Goal: Task Accomplishment & Management: Complete application form

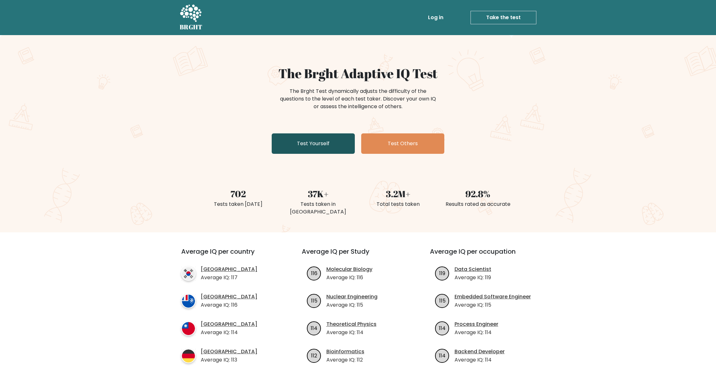
click at [347, 148] on link "Test Yourself" at bounding box center [313, 144] width 83 height 20
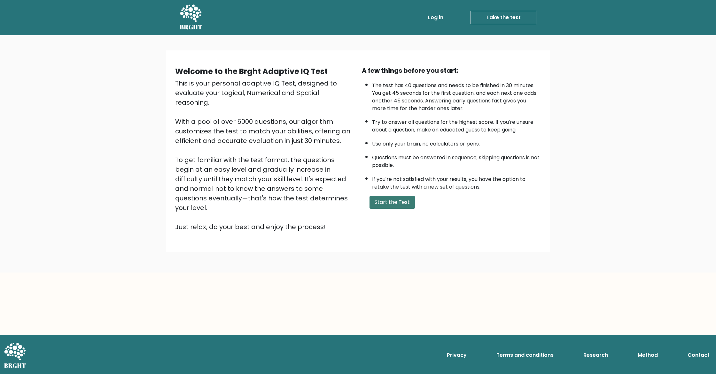
click at [386, 201] on button "Start the Test" at bounding box center [391, 202] width 45 height 13
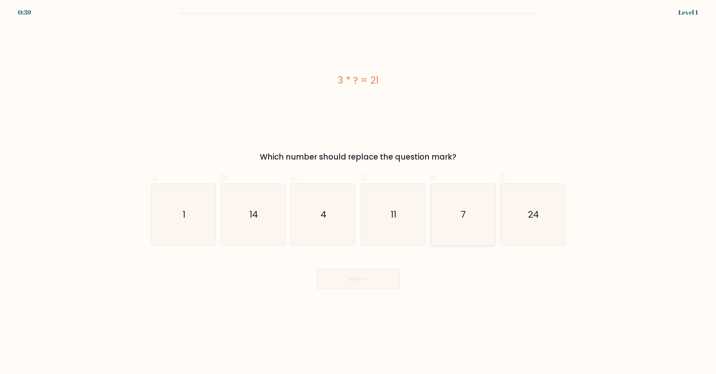
click at [449, 205] on icon "7" at bounding box center [463, 215] width 62 height 62
click at [358, 191] on input "e. 7" at bounding box center [358, 189] width 0 height 4
radio input "true"
click at [383, 273] on button "Next" at bounding box center [357, 279] width 83 height 20
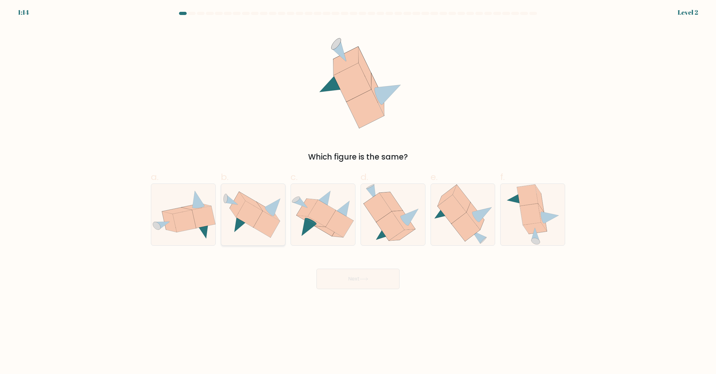
click at [270, 220] on icon at bounding box center [266, 224] width 27 height 27
click at [358, 191] on input "b." at bounding box center [358, 189] width 0 height 4
radio input "true"
click at [377, 287] on button "Next" at bounding box center [357, 279] width 83 height 20
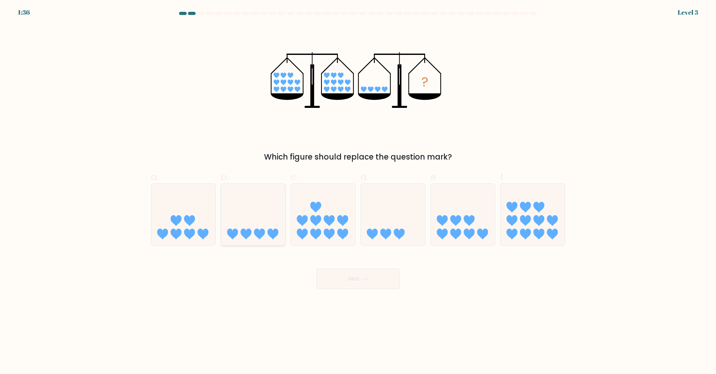
click at [246, 214] on icon at bounding box center [253, 214] width 64 height 53
click at [358, 191] on input "b." at bounding box center [358, 189] width 0 height 4
radio input "true"
click at [359, 283] on button "Next" at bounding box center [357, 279] width 83 height 20
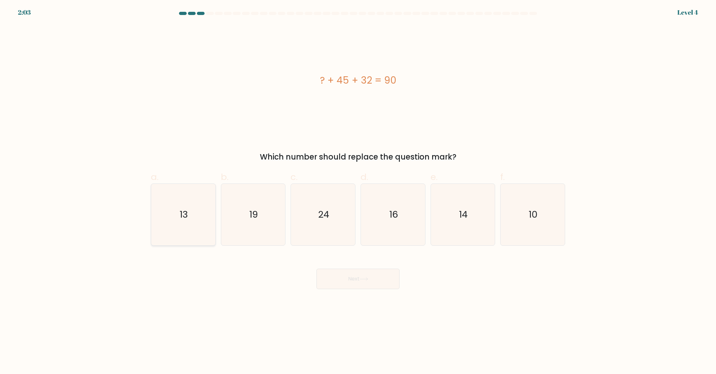
click at [190, 230] on icon "13" at bounding box center [183, 215] width 62 height 62
click at [358, 191] on input "a. 13" at bounding box center [358, 189] width 0 height 4
radio input "true"
click at [389, 281] on button "Next" at bounding box center [357, 279] width 83 height 20
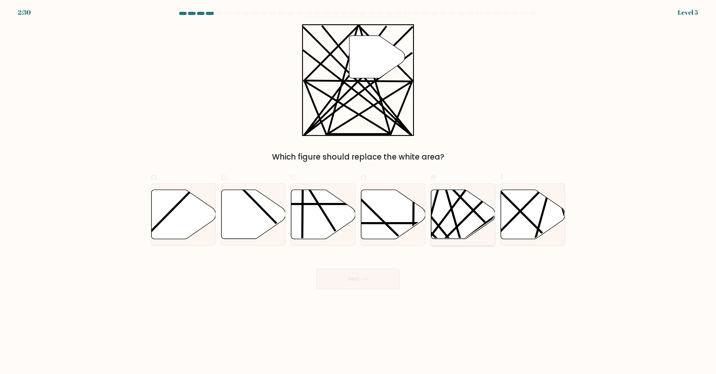
click at [474, 213] on icon at bounding box center [463, 214] width 64 height 49
click at [358, 191] on input "e." at bounding box center [358, 189] width 0 height 4
radio input "true"
click at [372, 281] on button "Next" at bounding box center [357, 279] width 83 height 20
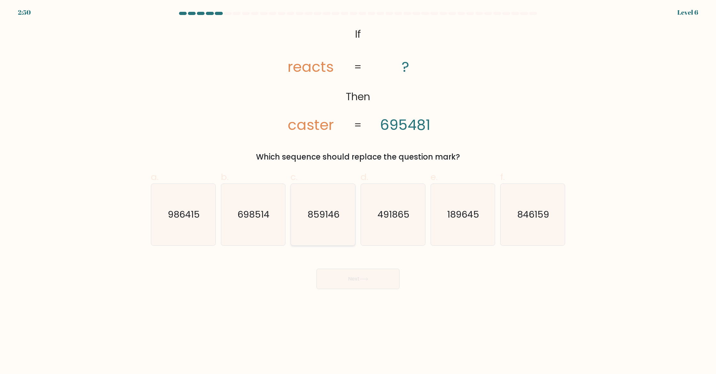
click at [296, 198] on icon "859146" at bounding box center [323, 215] width 62 height 62
click at [358, 191] on input "c. 859146" at bounding box center [358, 189] width 0 height 4
radio input "true"
click at [344, 284] on button "Next" at bounding box center [357, 279] width 83 height 20
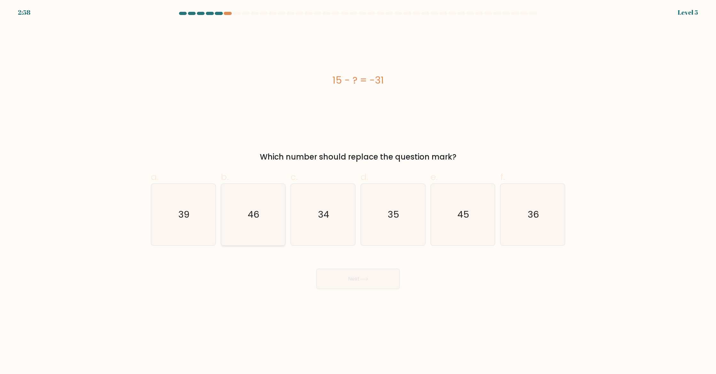
click at [265, 212] on icon "46" at bounding box center [253, 215] width 62 height 62
click at [358, 191] on input "b. 46" at bounding box center [358, 189] width 0 height 4
radio input "true"
click at [371, 285] on button "Next" at bounding box center [357, 279] width 83 height 20
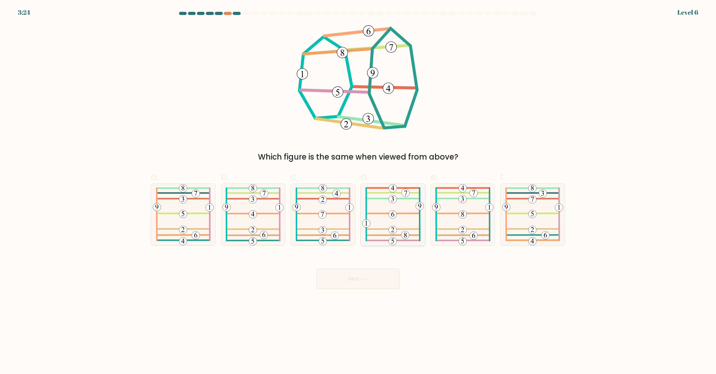
click at [386, 209] on icon at bounding box center [393, 215] width 62 height 62
click at [358, 191] on input "d." at bounding box center [358, 189] width 0 height 4
radio input "true"
click at [367, 281] on button "Next" at bounding box center [357, 279] width 83 height 20
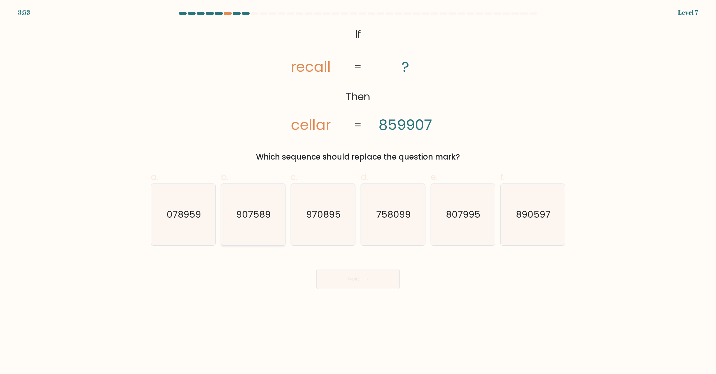
click at [250, 222] on icon "907589" at bounding box center [253, 215] width 62 height 62
click at [358, 191] on input "b. 907589" at bounding box center [358, 189] width 0 height 4
radio input "true"
click at [393, 283] on button "Next" at bounding box center [357, 279] width 83 height 20
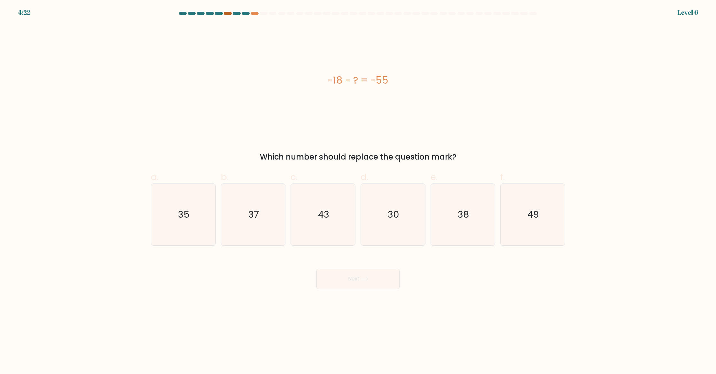
click at [228, 11] on div "4:22 Level 6" at bounding box center [358, 8] width 716 height 17
click at [228, 13] on div at bounding box center [228, 13] width 8 height 3
click at [228, 14] on div at bounding box center [228, 13] width 8 height 3
drag, startPoint x: 232, startPoint y: 221, endPoint x: 243, endPoint y: 223, distance: 11.0
click at [232, 221] on icon "37" at bounding box center [253, 215] width 62 height 62
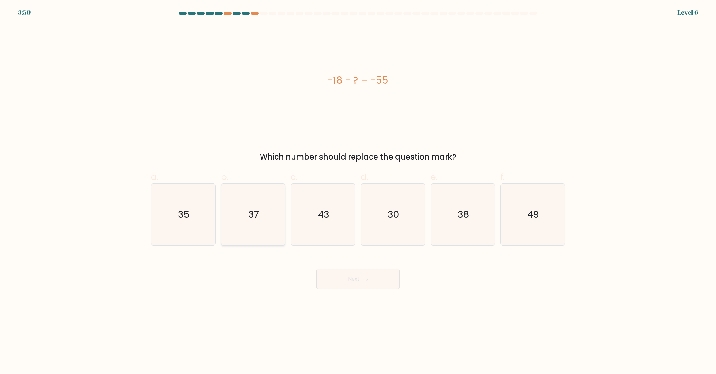
click at [358, 191] on input "b. 37" at bounding box center [358, 189] width 0 height 4
radio input "true"
click at [343, 274] on button "Next" at bounding box center [357, 279] width 83 height 20
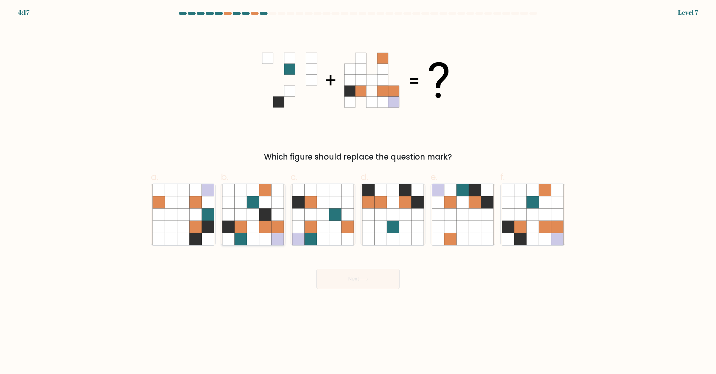
click at [254, 230] on icon at bounding box center [253, 227] width 12 height 12
click at [358, 191] on input "b." at bounding box center [358, 189] width 0 height 4
radio input "true"
click at [338, 279] on button "Next" at bounding box center [357, 279] width 83 height 20
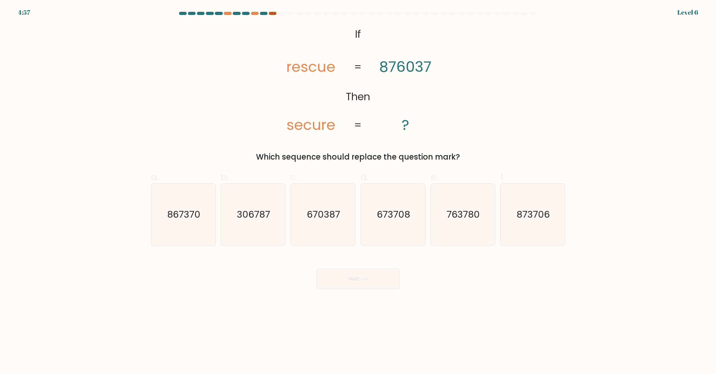
click at [272, 15] on div at bounding box center [273, 13] width 8 height 3
click at [265, 12] on div at bounding box center [264, 13] width 8 height 3
click at [272, 13] on div at bounding box center [273, 13] width 8 height 3
click at [269, 14] on div at bounding box center [273, 13] width 8 height 3
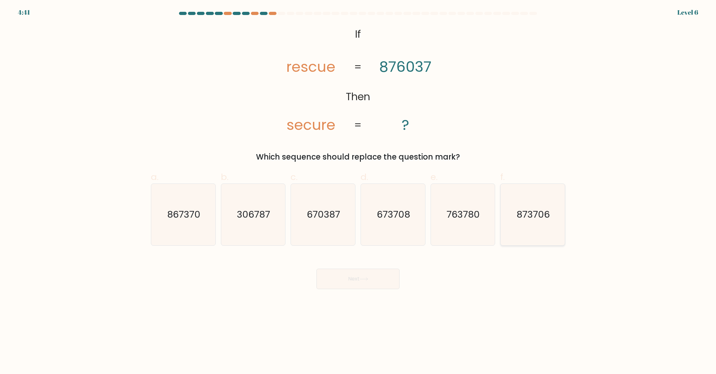
click at [520, 230] on icon "873706" at bounding box center [533, 215] width 62 height 62
click at [358, 191] on input "f. 873706" at bounding box center [358, 189] width 0 height 4
radio input "true"
click at [381, 282] on button "Next" at bounding box center [357, 279] width 83 height 20
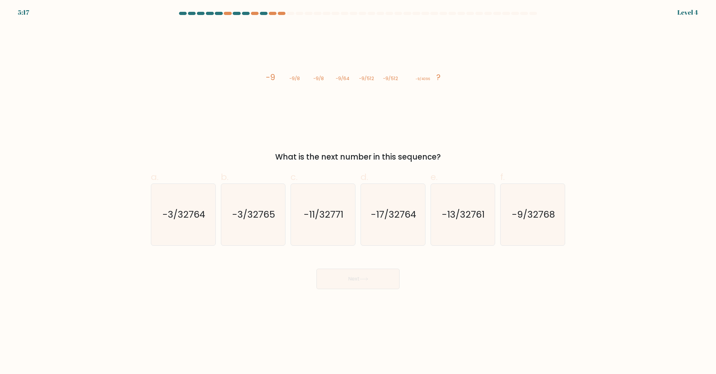
drag, startPoint x: 379, startPoint y: 219, endPoint x: 377, endPoint y: 259, distance: 39.3
click at [379, 219] on text "-17/32764" at bounding box center [393, 215] width 45 height 13
click at [358, 191] on input "d. -17/32764" at bounding box center [358, 189] width 0 height 4
radio input "true"
click at [363, 278] on icon at bounding box center [363, 280] width 9 height 4
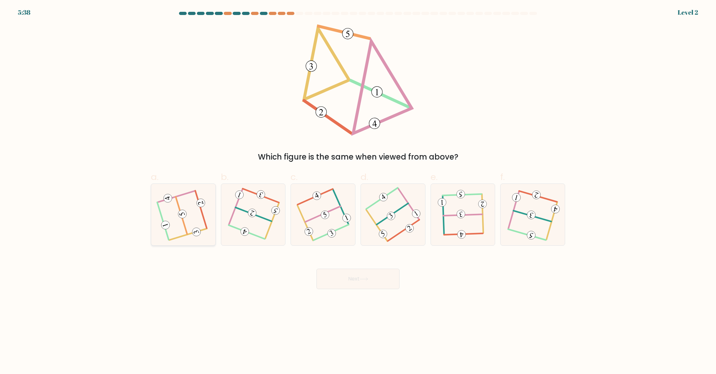
click at [188, 211] on icon at bounding box center [182, 214] width 49 height 49
click at [358, 191] on input "a." at bounding box center [358, 189] width 0 height 4
radio input "true"
click at [383, 280] on button "Next" at bounding box center [357, 279] width 83 height 20
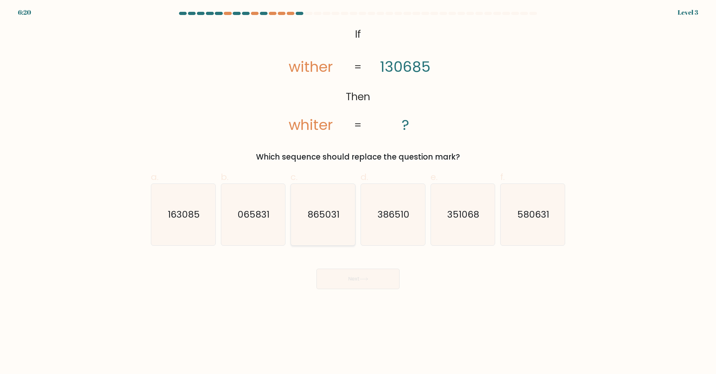
drag, startPoint x: 310, startPoint y: 223, endPoint x: 313, endPoint y: 228, distance: 6.0
click at [311, 223] on icon "865031" at bounding box center [323, 215] width 62 height 62
click at [342, 277] on button "Next" at bounding box center [357, 279] width 83 height 20
click at [348, 286] on button "Next" at bounding box center [357, 279] width 83 height 20
drag, startPoint x: 324, startPoint y: 231, endPoint x: 338, endPoint y: 262, distance: 34.4
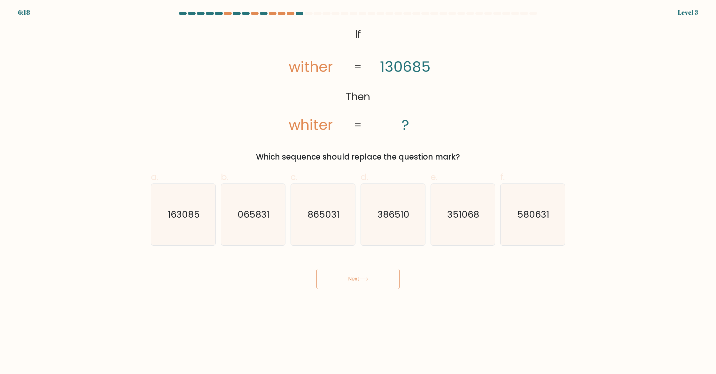
click at [325, 231] on icon "865031" at bounding box center [323, 215] width 62 height 62
click at [358, 191] on input "c. 865031" at bounding box center [358, 189] width 0 height 4
radio input "true"
click at [346, 277] on button "Next" at bounding box center [357, 279] width 83 height 20
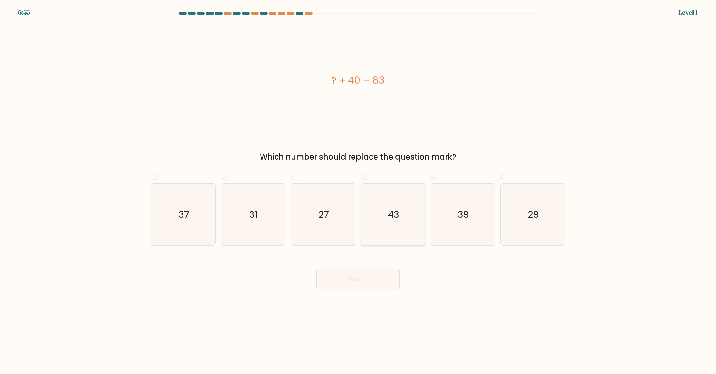
click at [416, 218] on icon "43" at bounding box center [393, 215] width 62 height 62
click at [358, 191] on input "d. 43" at bounding box center [358, 189] width 0 height 4
radio input "true"
click at [365, 288] on body "6:55 Level 1 a." at bounding box center [358, 187] width 716 height 374
click at [369, 283] on button "Next" at bounding box center [357, 279] width 83 height 20
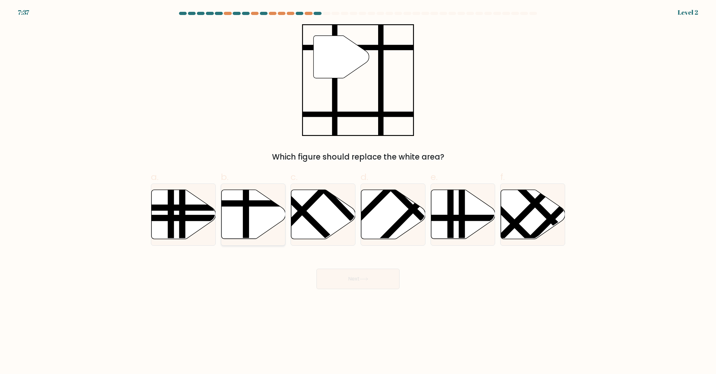
click at [270, 222] on icon at bounding box center [253, 214] width 64 height 49
click at [358, 191] on input "b." at bounding box center [358, 189] width 0 height 4
radio input "true"
click at [346, 285] on button "Next" at bounding box center [357, 279] width 83 height 20
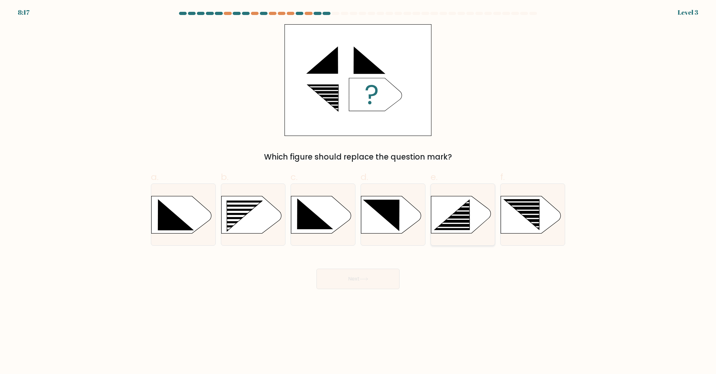
click at [451, 228] on rect at bounding box center [456, 228] width 50 height 2
click at [358, 191] on input "e." at bounding box center [358, 189] width 0 height 4
radio input "true"
click at [375, 279] on button "Next" at bounding box center [357, 279] width 83 height 20
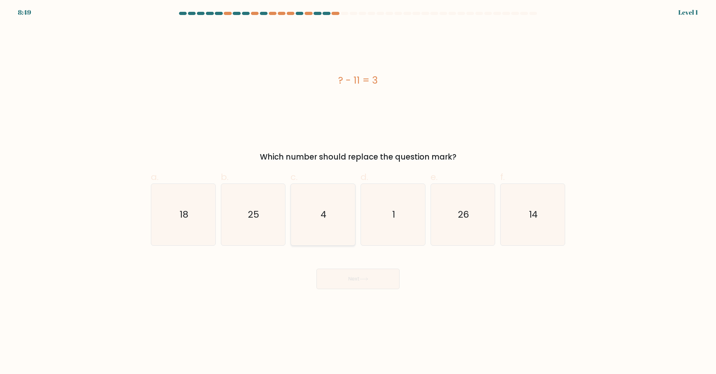
click at [324, 239] on icon "4" at bounding box center [323, 215] width 62 height 62
click at [358, 191] on input "c. 4" at bounding box center [358, 189] width 0 height 4
radio input "true"
click at [340, 269] on button "Next" at bounding box center [357, 279] width 83 height 20
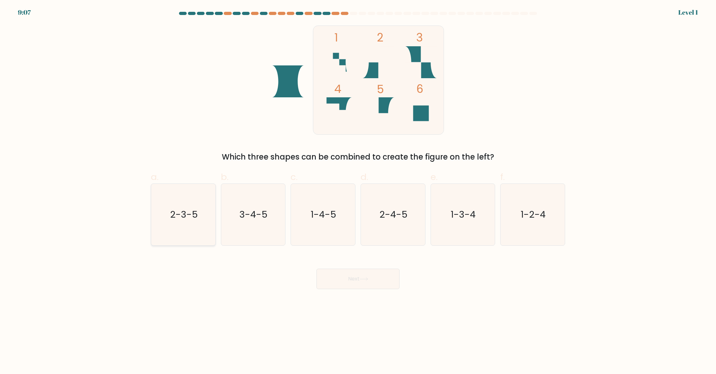
click at [182, 217] on text "2-3-5" at bounding box center [184, 215] width 28 height 13
click at [358, 191] on input "a. 2-3-5" at bounding box center [358, 189] width 0 height 4
radio input "true"
click at [377, 279] on button "Next" at bounding box center [357, 279] width 83 height 20
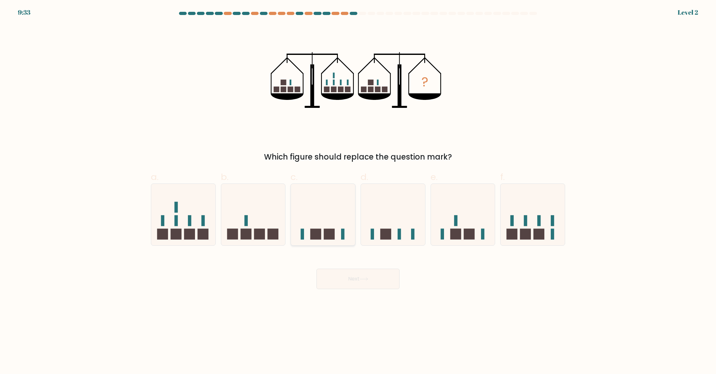
click at [339, 230] on icon at bounding box center [323, 214] width 64 height 53
click at [358, 191] on input "c." at bounding box center [358, 189] width 0 height 4
radio input "true"
click at [344, 286] on button "Next" at bounding box center [357, 279] width 83 height 20
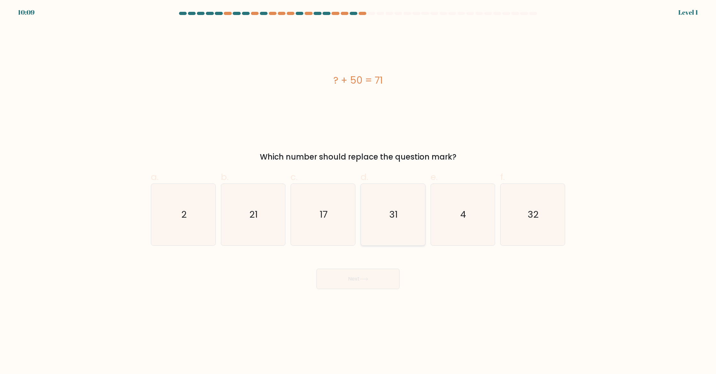
click at [400, 224] on icon "31" at bounding box center [393, 215] width 62 height 62
click at [358, 191] on input "d. 31" at bounding box center [358, 189] width 0 height 4
radio input "true"
click at [252, 225] on icon "21" at bounding box center [253, 215] width 62 height 62
drag, startPoint x: 244, startPoint y: 217, endPoint x: 265, endPoint y: 223, distance: 21.9
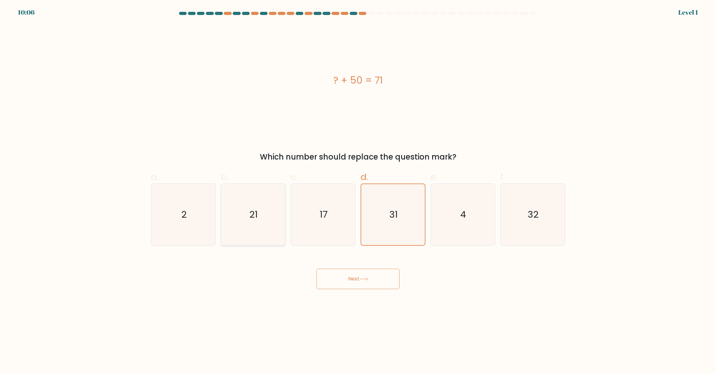
click at [244, 217] on icon "21" at bounding box center [253, 215] width 62 height 62
click at [358, 191] on input "b. 21" at bounding box center [358, 189] width 0 height 4
radio input "true"
drag, startPoint x: 327, startPoint y: 276, endPoint x: 332, endPoint y: 274, distance: 4.4
click at [328, 276] on button "Next" at bounding box center [357, 279] width 83 height 20
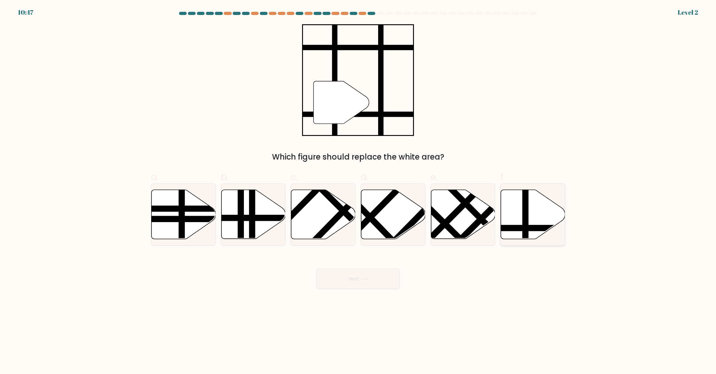
click at [518, 218] on icon at bounding box center [533, 214] width 64 height 49
click at [358, 191] on input "f." at bounding box center [358, 189] width 0 height 4
radio input "true"
click at [375, 272] on button "Next" at bounding box center [357, 279] width 83 height 20
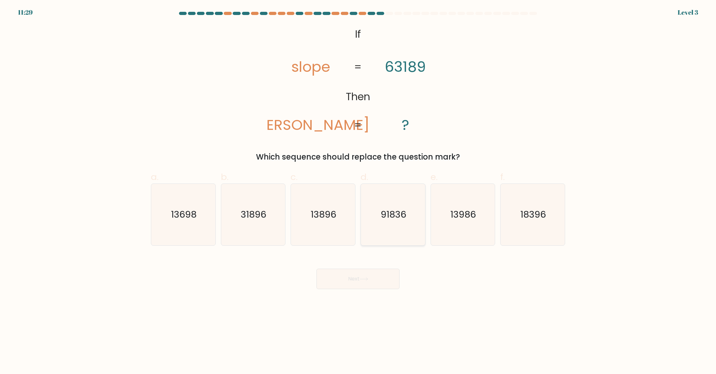
drag, startPoint x: 423, startPoint y: 201, endPoint x: 406, endPoint y: 227, distance: 31.0
click at [423, 201] on div "91836" at bounding box center [392, 215] width 65 height 62
click at [358, 191] on input "d. 91836" at bounding box center [358, 189] width 0 height 4
radio input "true"
click at [361, 278] on icon at bounding box center [363, 280] width 9 height 4
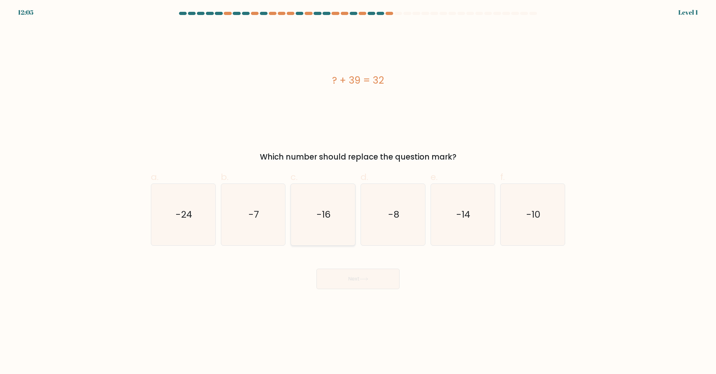
click at [312, 221] on icon "-16" at bounding box center [323, 215] width 62 height 62
click at [358, 191] on input "c. -16" at bounding box center [358, 189] width 0 height 4
radio input "true"
click at [195, 223] on icon "-24" at bounding box center [183, 215] width 62 height 62
click at [358, 191] on input "a. -24" at bounding box center [358, 189] width 0 height 4
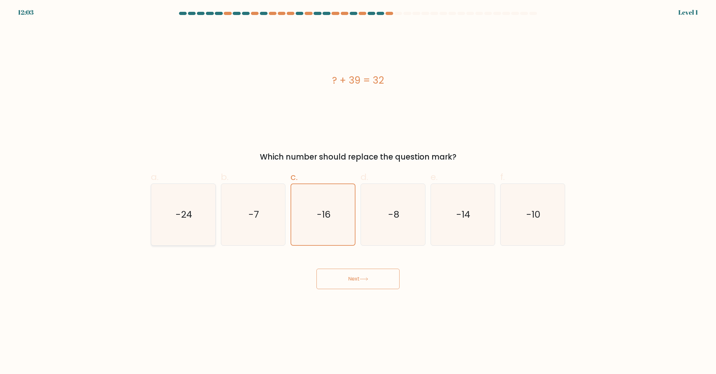
radio input "true"
click at [353, 268] on div "Next" at bounding box center [358, 272] width 422 height 36
click at [357, 278] on button "Next" at bounding box center [357, 279] width 83 height 20
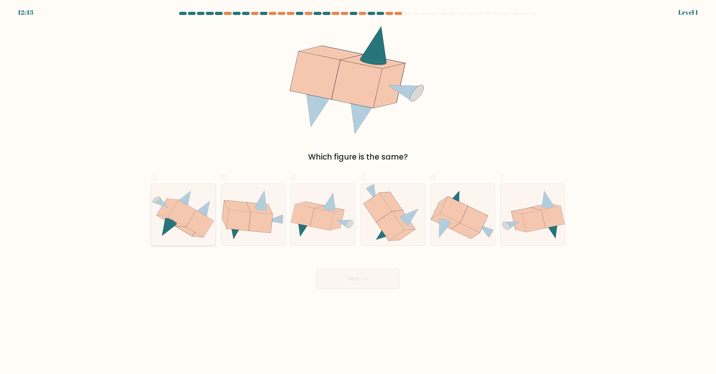
click at [184, 199] on icon at bounding box center [183, 200] width 15 height 18
click at [358, 191] on input "a." at bounding box center [358, 189] width 0 height 4
radio input "true"
click at [329, 276] on button "Next" at bounding box center [357, 279] width 83 height 20
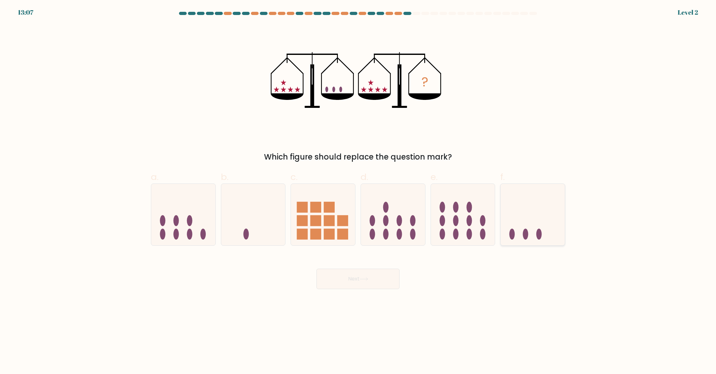
click at [554, 237] on icon at bounding box center [532, 214] width 64 height 53
click at [358, 191] on input "f." at bounding box center [358, 189] width 0 height 4
radio input "true"
click at [365, 276] on button "Next" at bounding box center [357, 279] width 83 height 20
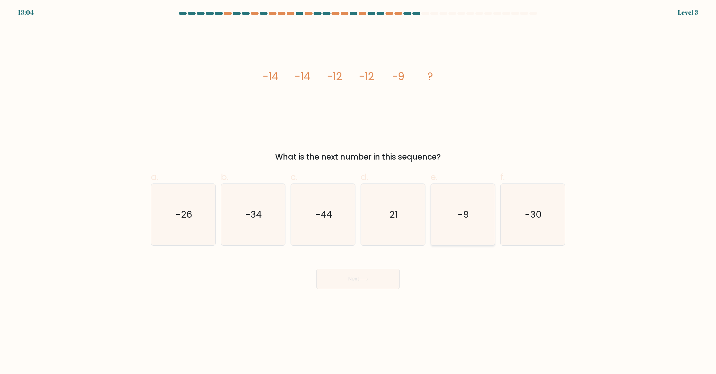
click at [451, 195] on icon "-9" at bounding box center [463, 215] width 62 height 62
click at [358, 191] on input "e. -9" at bounding box center [358, 189] width 0 height 4
radio input "true"
click at [363, 289] on button "Next" at bounding box center [357, 279] width 83 height 20
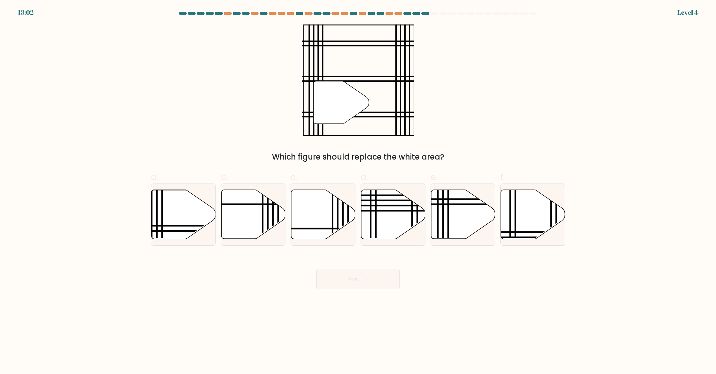
click at [362, 282] on button "Next" at bounding box center [357, 279] width 83 height 20
click at [189, 216] on icon at bounding box center [183, 214] width 64 height 49
click at [358, 191] on input "a." at bounding box center [358, 189] width 0 height 4
radio input "true"
click at [373, 275] on button "Next" at bounding box center [357, 279] width 83 height 20
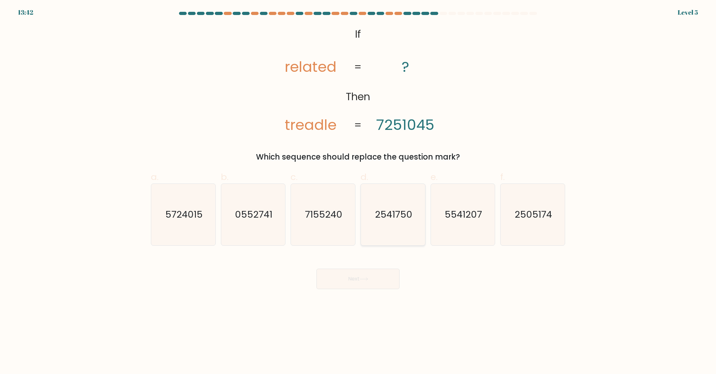
click at [395, 241] on icon "2541750" at bounding box center [393, 215] width 62 height 62
click at [358, 191] on input "d. 2541750" at bounding box center [358, 189] width 0 height 4
radio input "true"
drag, startPoint x: 319, startPoint y: 241, endPoint x: 359, endPoint y: 276, distance: 54.1
click at [326, 247] on form "If ?" at bounding box center [358, 151] width 716 height 278
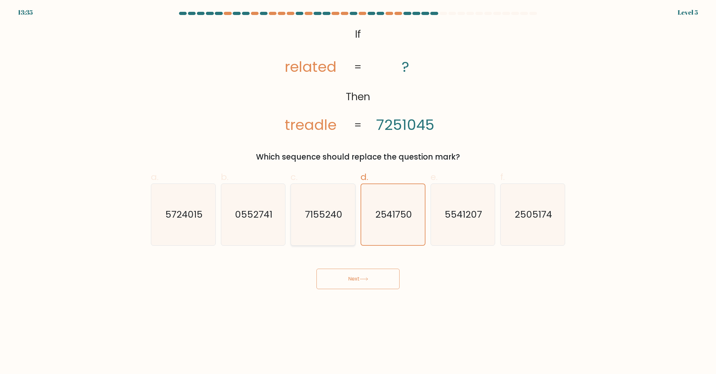
click at [335, 212] on text "7155240" at bounding box center [323, 215] width 37 height 13
click at [358, 191] on input "c. 7155240" at bounding box center [358, 189] width 0 height 4
radio input "true"
click at [345, 283] on button "Next" at bounding box center [357, 279] width 83 height 20
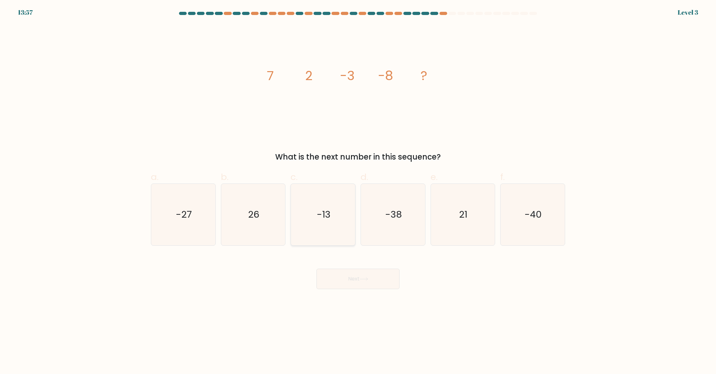
drag, startPoint x: 316, startPoint y: 215, endPoint x: 315, endPoint y: 244, distance: 29.7
click at [316, 215] on icon "-13" at bounding box center [323, 215] width 62 height 62
click at [358, 191] on input "c. -13" at bounding box center [358, 189] width 0 height 4
radio input "true"
click at [339, 288] on button "Next" at bounding box center [357, 279] width 83 height 20
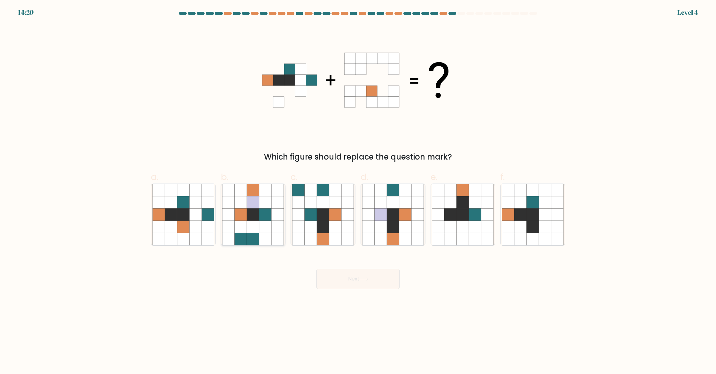
click at [270, 222] on icon at bounding box center [265, 227] width 12 height 12
click at [358, 191] on input "b." at bounding box center [358, 189] width 0 height 4
radio input "true"
click at [206, 222] on icon at bounding box center [208, 227] width 12 height 12
click at [358, 191] on input "a." at bounding box center [358, 189] width 0 height 4
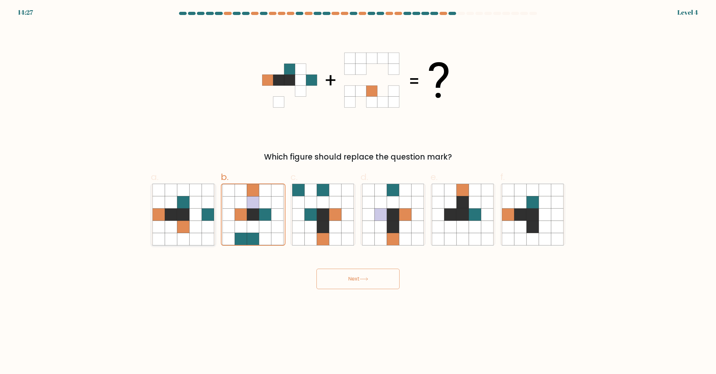
radio input "true"
click at [355, 281] on button "Next" at bounding box center [357, 279] width 83 height 20
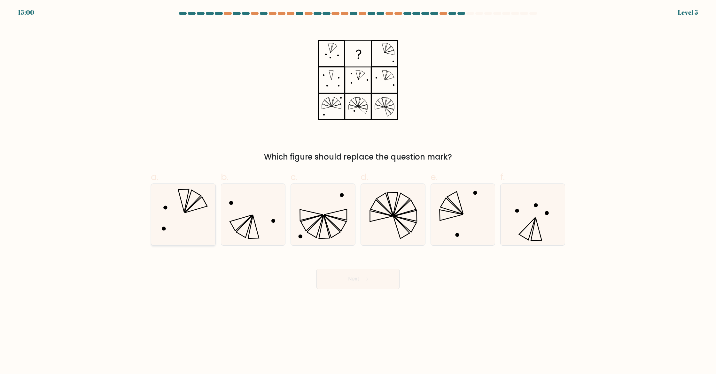
click at [179, 209] on icon at bounding box center [183, 215] width 62 height 62
click at [358, 191] on input "a." at bounding box center [358, 189] width 0 height 4
radio input "true"
click at [368, 278] on icon at bounding box center [363, 280] width 9 height 4
